Goal: Task Accomplishment & Management: Manage account settings

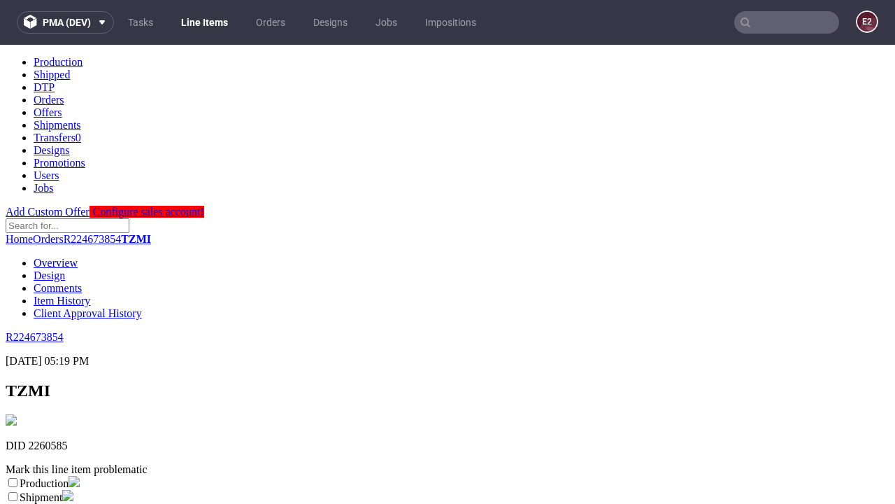
scroll to position [246, 0]
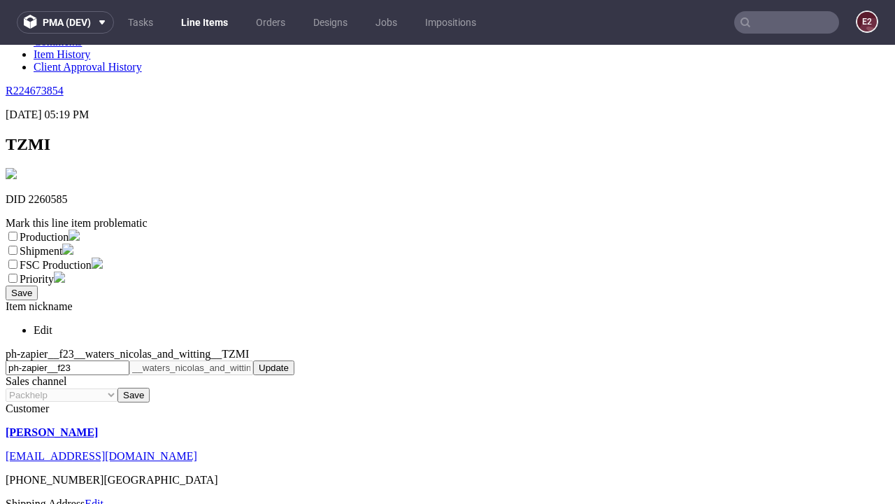
select select "dtp_ca_needed"
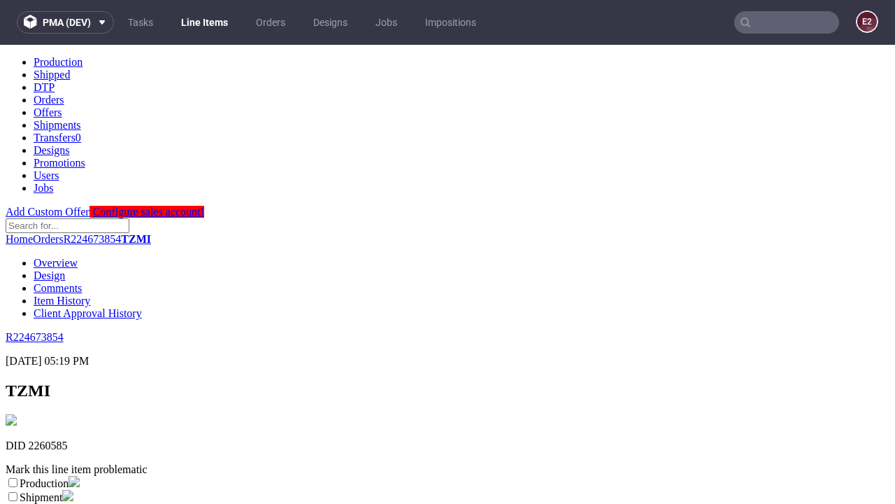
scroll to position [0, 0]
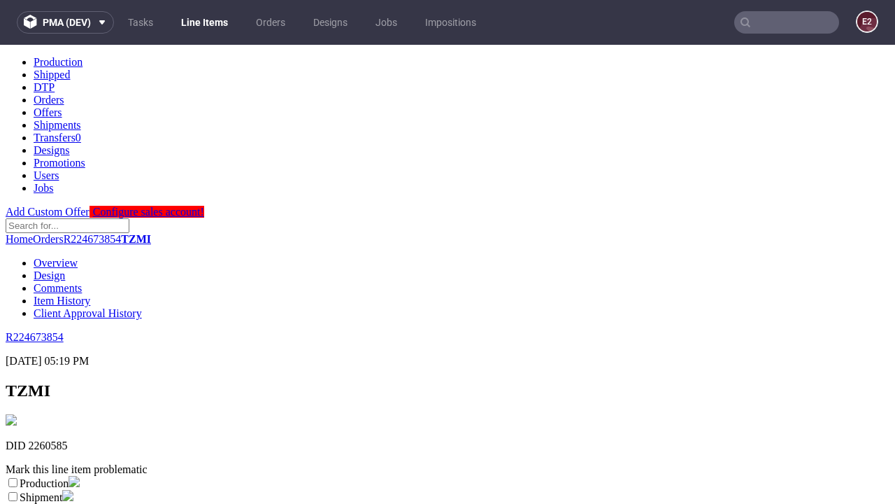
checkbox input "true"
